Goal: Find specific page/section: Find specific page/section

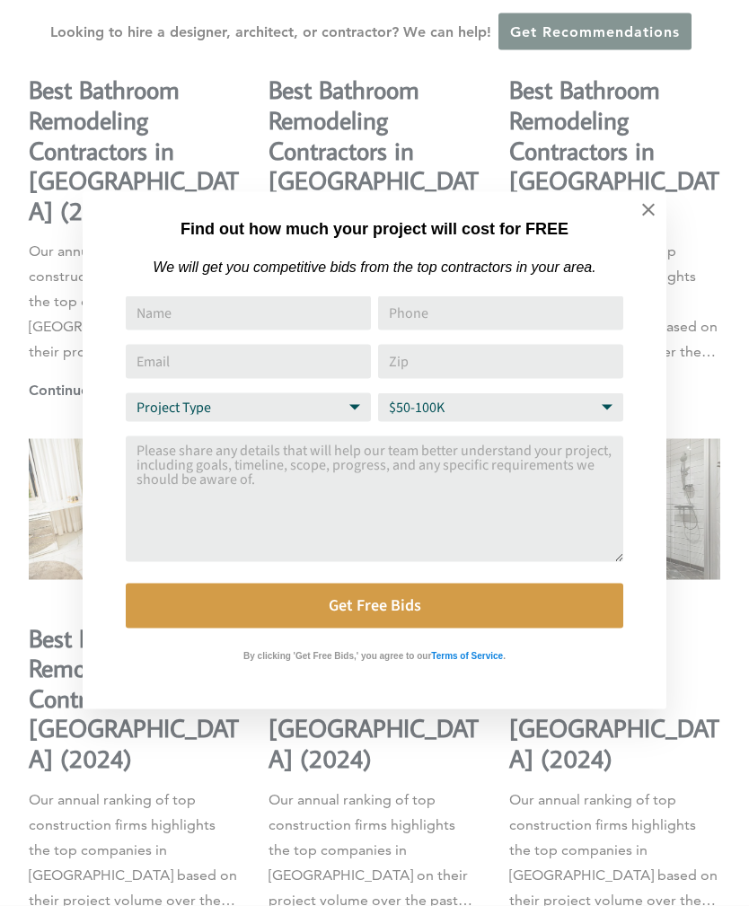
click at [651, 216] on icon at bounding box center [649, 210] width 20 height 20
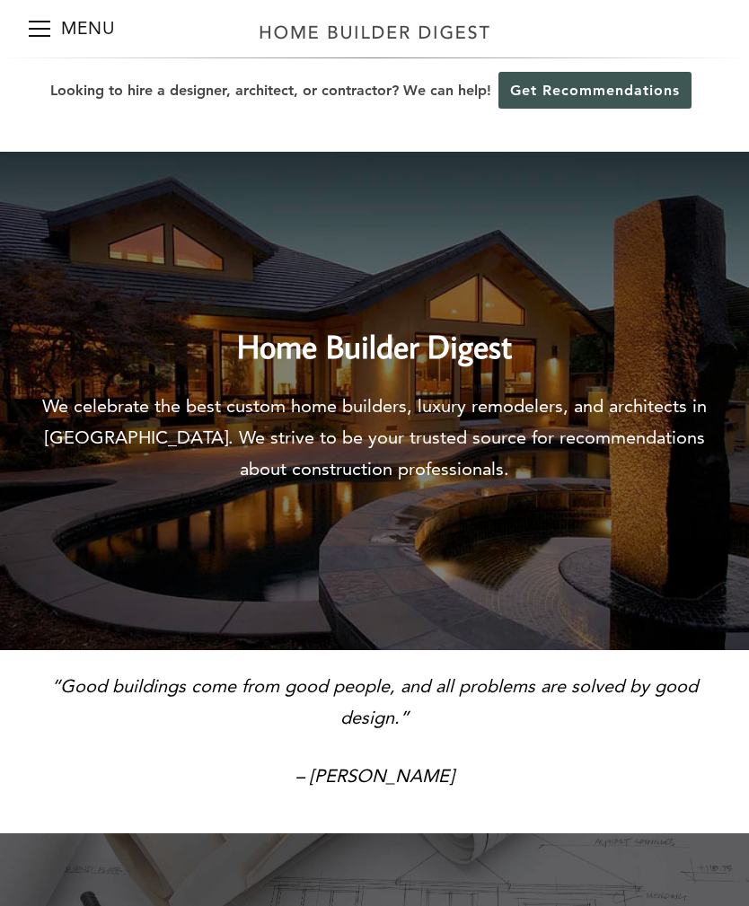
click at [30, 40] on button "Menu" at bounding box center [40, 28] width 22 height 57
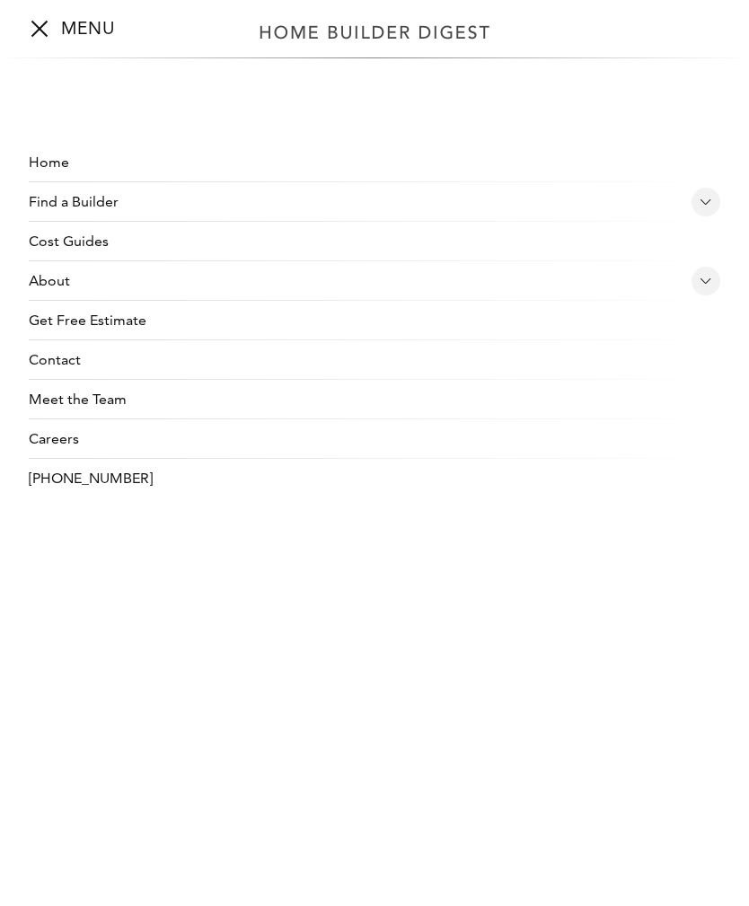
click at [70, 243] on link "Cost Guides" at bounding box center [375, 242] width 692 height 40
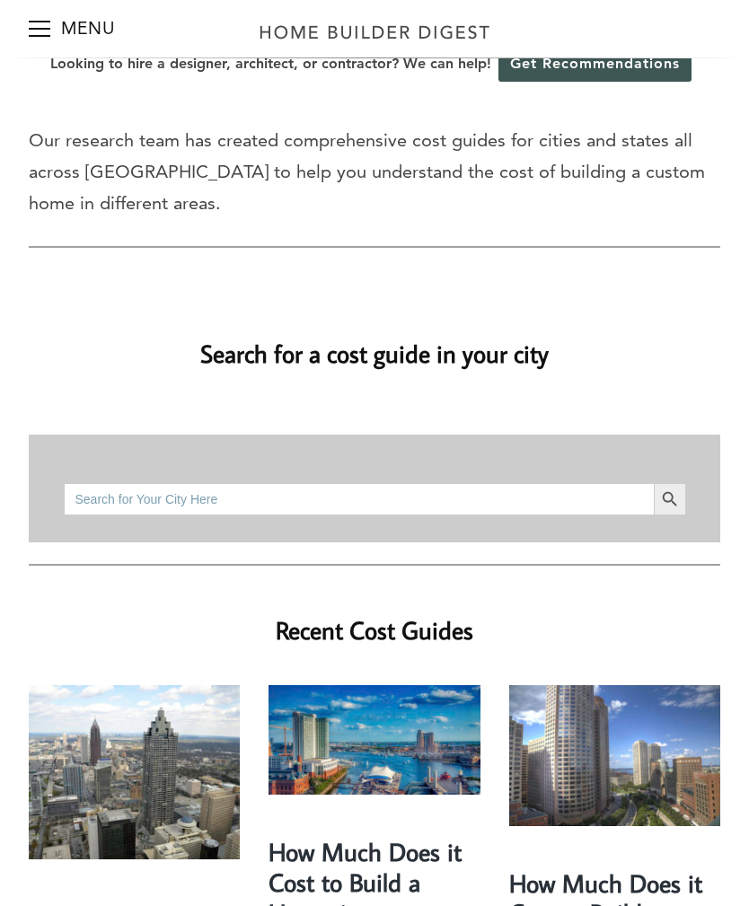
click at [513, 502] on input "Search for:" at bounding box center [359, 499] width 590 height 32
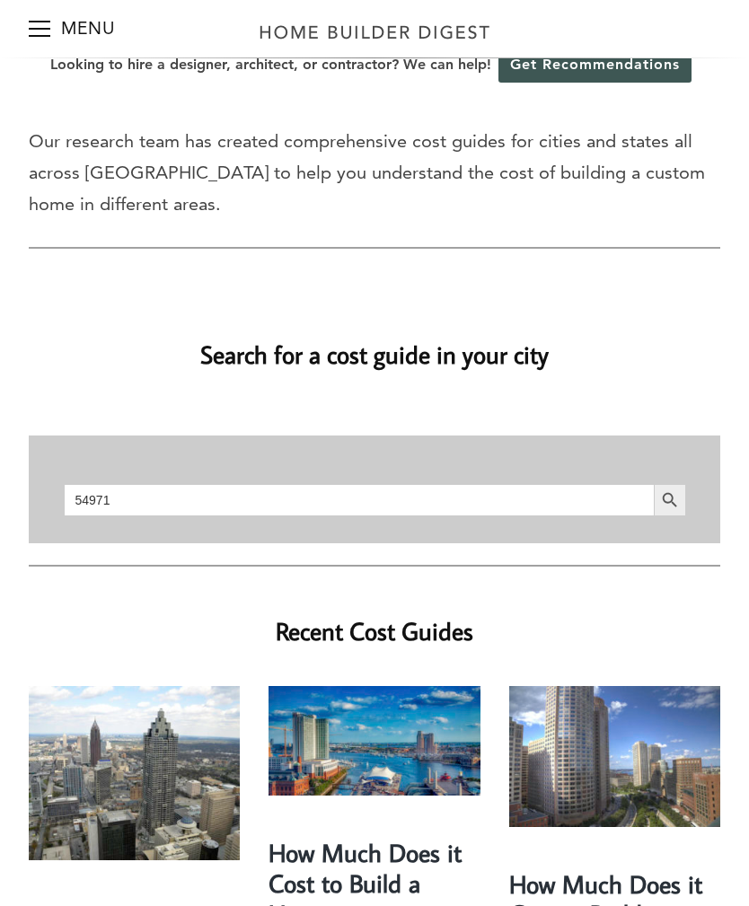
type input "54971"
click at [669, 499] on button "Search Button" at bounding box center [670, 500] width 32 height 32
